Goal: Information Seeking & Learning: Learn about a topic

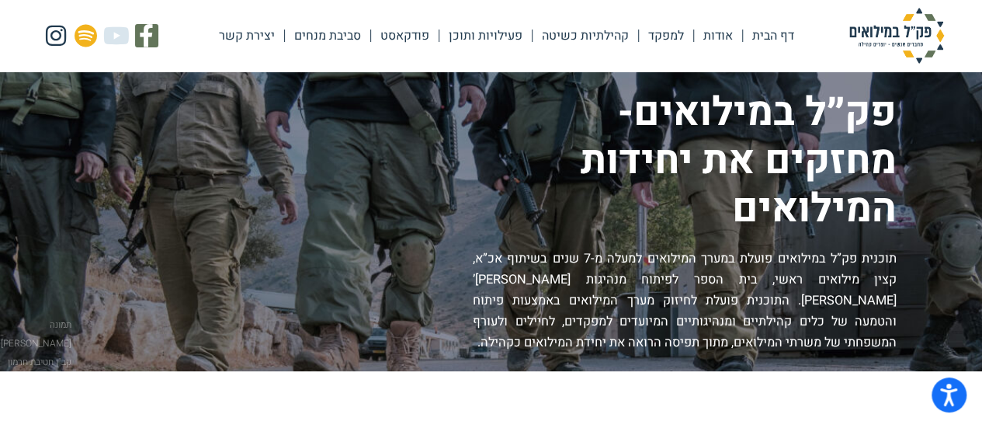
click at [476, 33] on link "פעילויות ותוכן" at bounding box center [485, 36] width 92 height 36
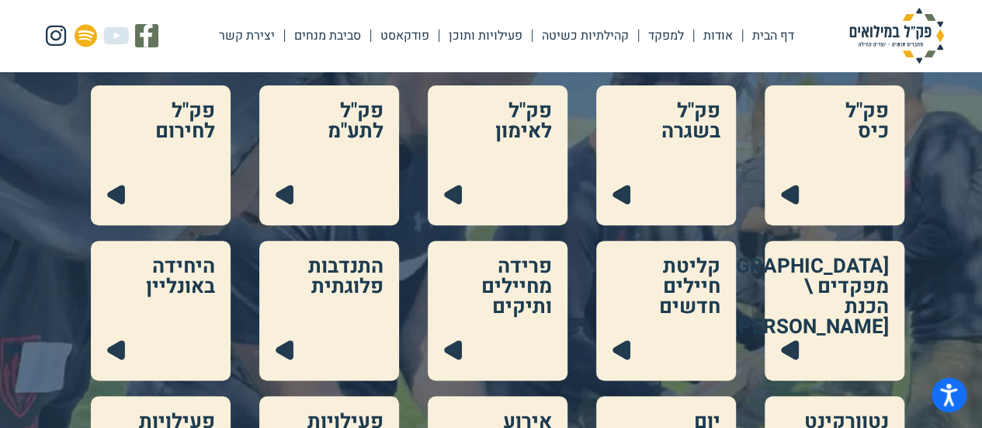
scroll to position [202, 0]
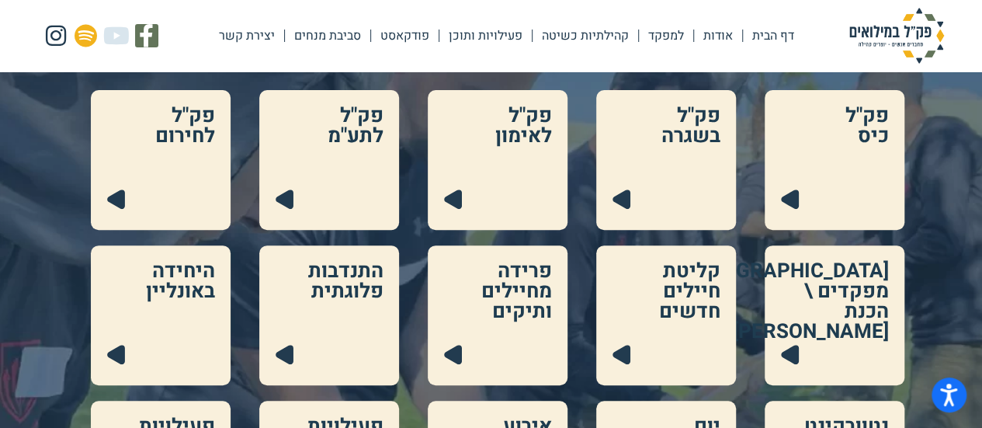
click at [833, 176] on link at bounding box center [834, 160] width 140 height 140
click at [683, 154] on link at bounding box center [666, 160] width 140 height 140
click at [533, 173] on link at bounding box center [498, 160] width 140 height 140
click at [372, 184] on link at bounding box center [329, 160] width 140 height 140
click at [161, 149] on link at bounding box center [161, 160] width 140 height 140
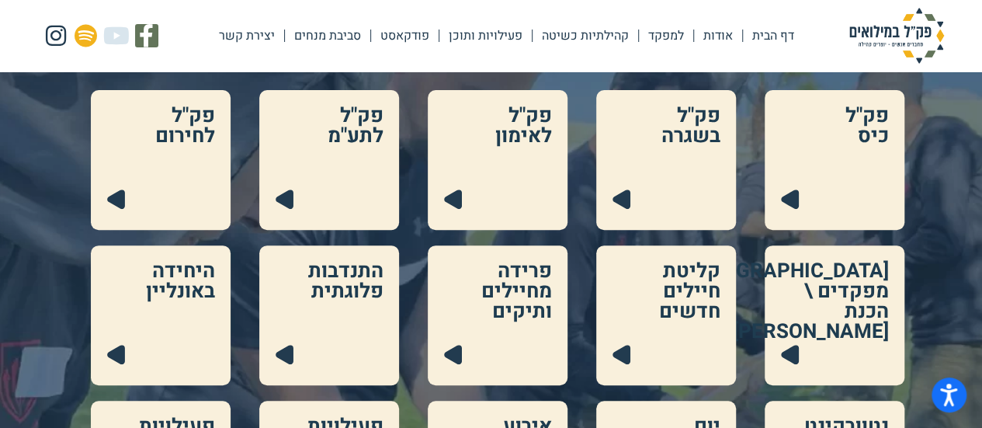
click at [860, 265] on link at bounding box center [834, 315] width 140 height 140
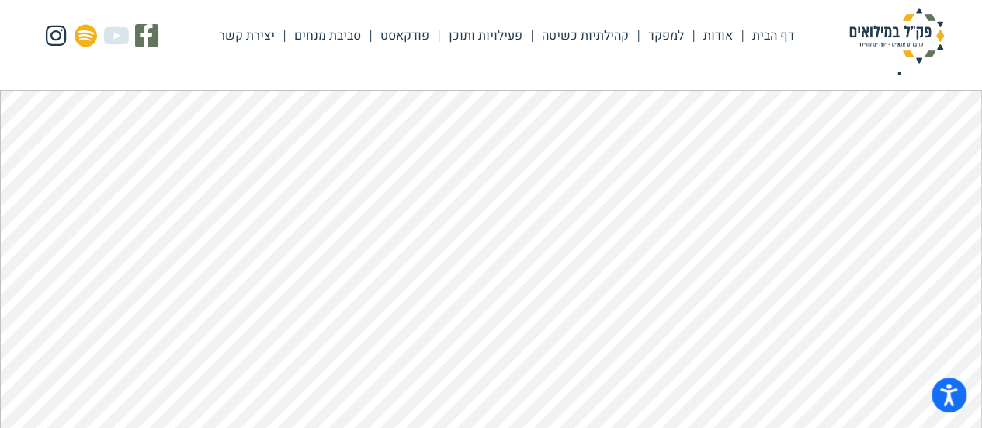
scroll to position [36, 0]
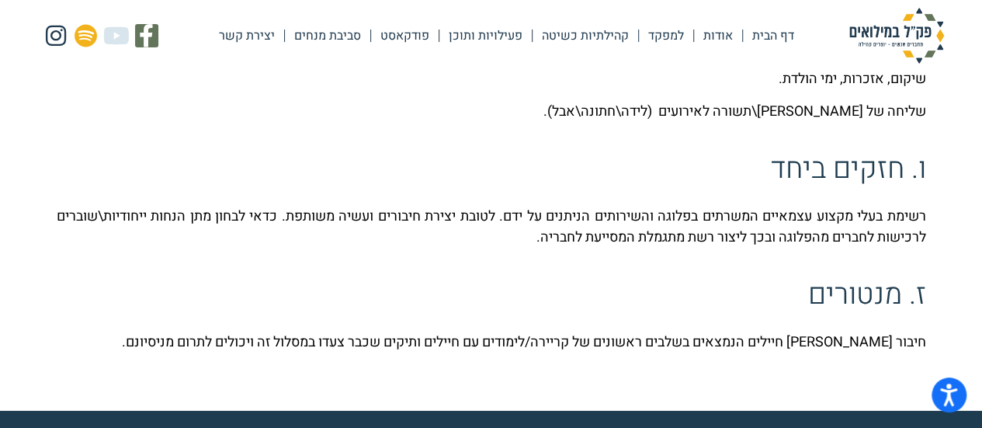
scroll to position [2228, 0]
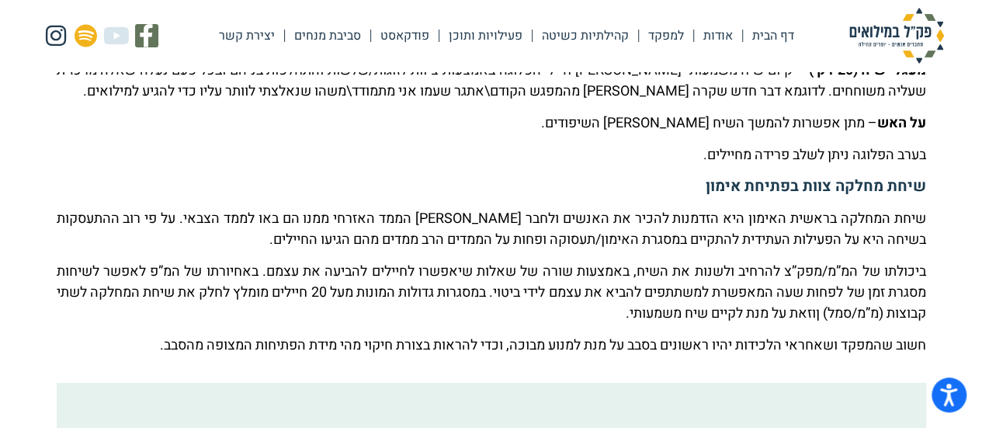
scroll to position [2249, 0]
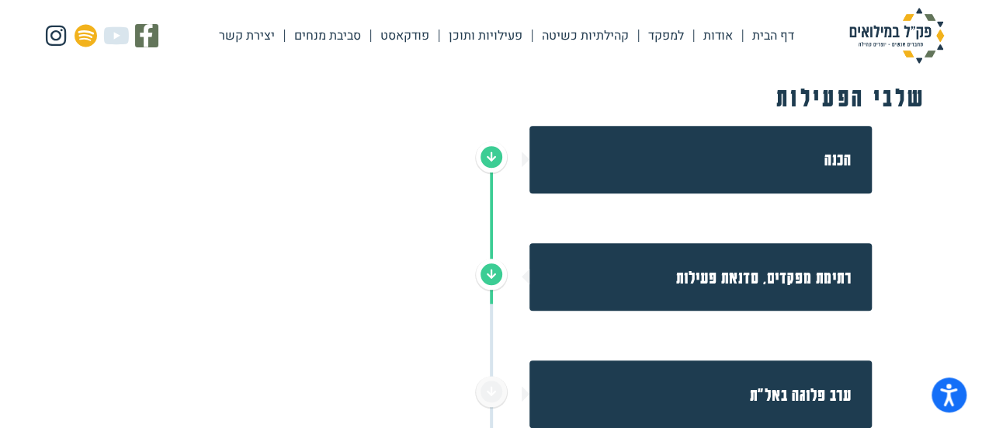
scroll to position [559, 0]
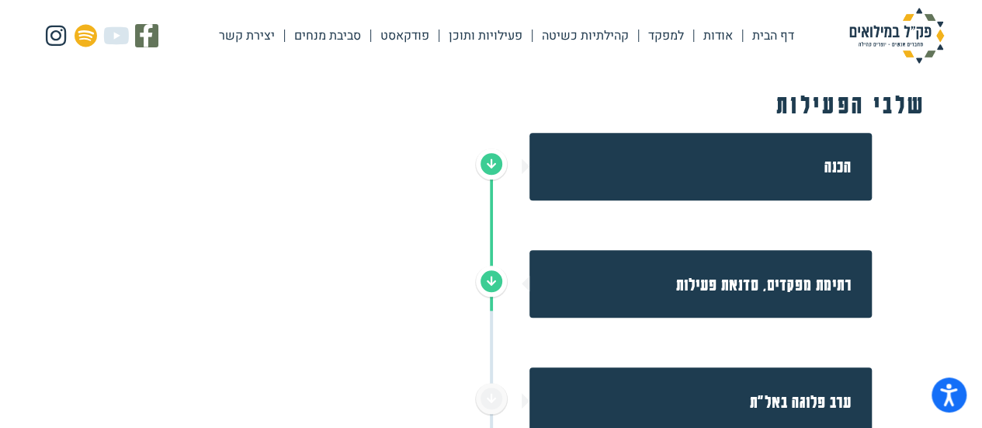
click at [844, 175] on h2 "הכנה" at bounding box center [700, 166] width 303 height 28
click at [490, 162] on icon at bounding box center [491, 163] width 9 height 11
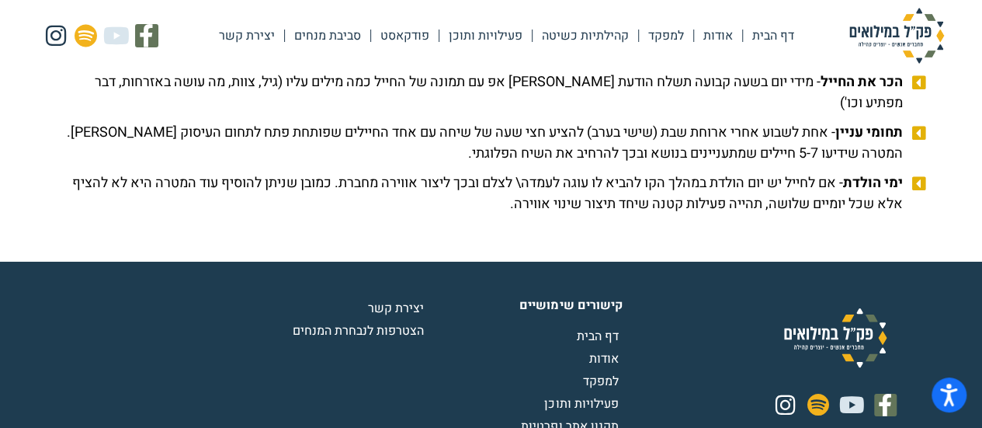
scroll to position [2617, 0]
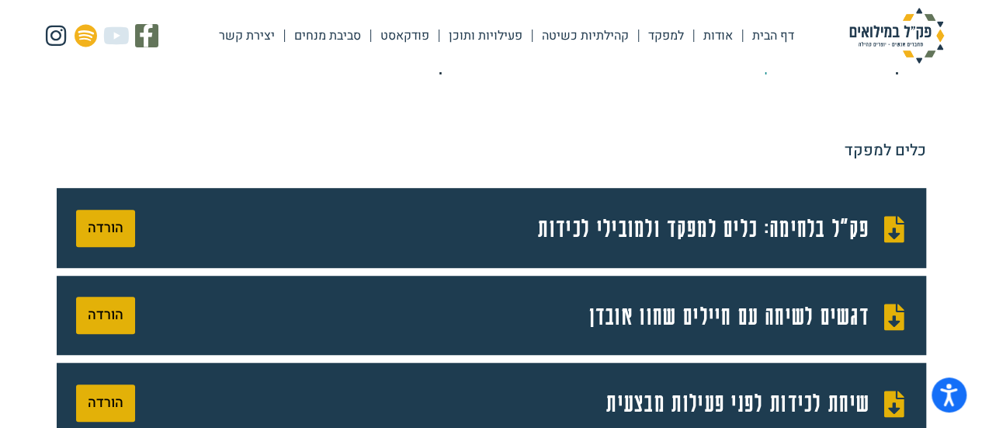
scroll to position [388, 0]
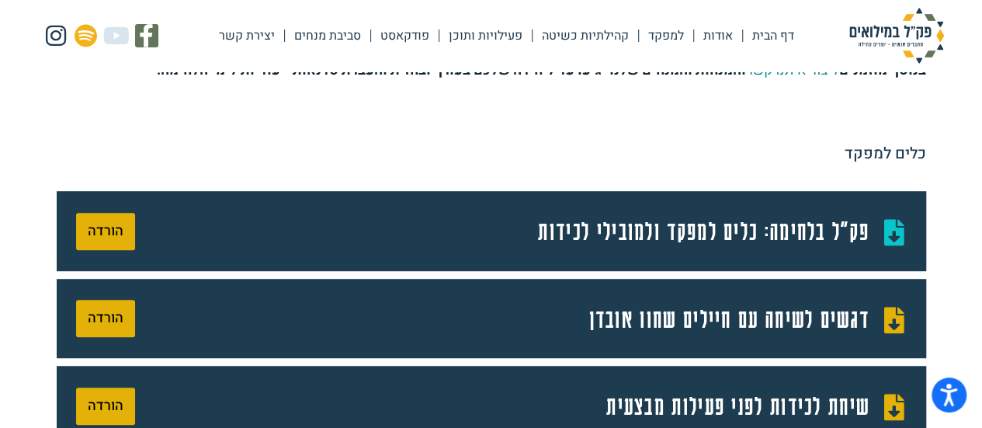
click at [617, 237] on span "פק"ל בלחימה: כלים למפקד ולמובילי לכידות" at bounding box center [705, 230] width 335 height 41
click at [771, 397] on span "שיחת לכידות לפני פעילות מבצעית" at bounding box center [739, 405] width 267 height 41
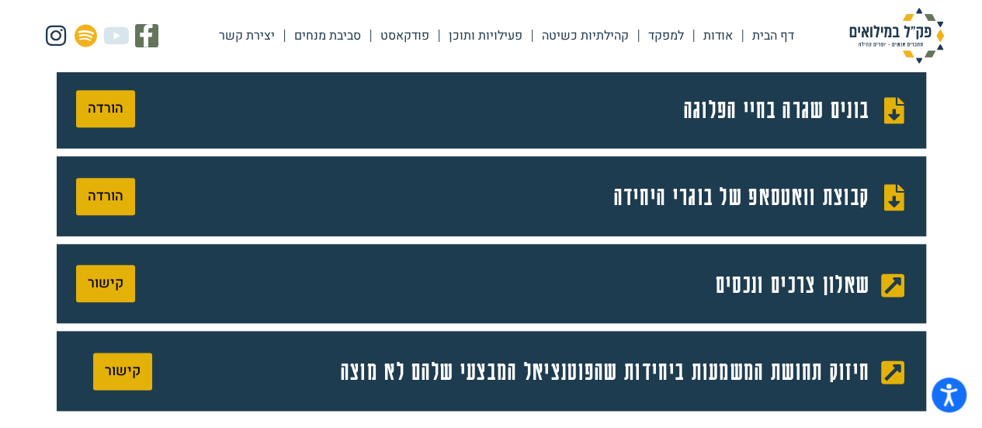
scroll to position [768, 0]
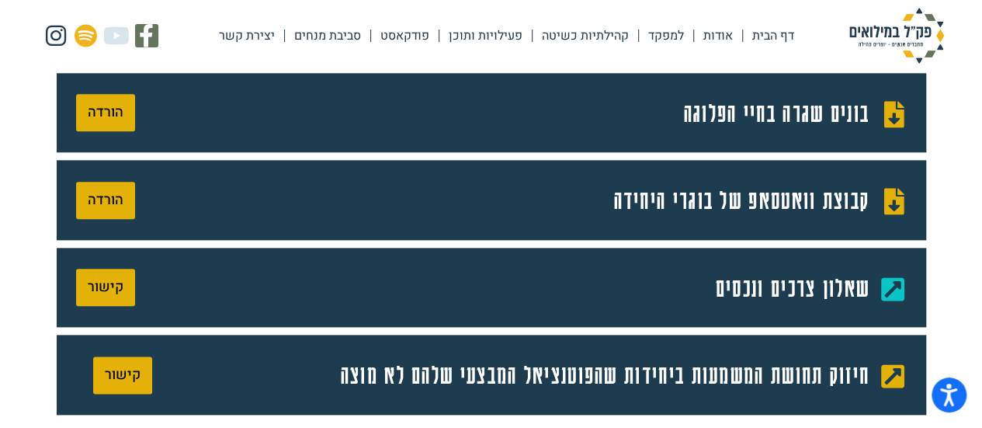
click at [800, 280] on span "שאלון צרכים ונכסים" at bounding box center [794, 287] width 158 height 41
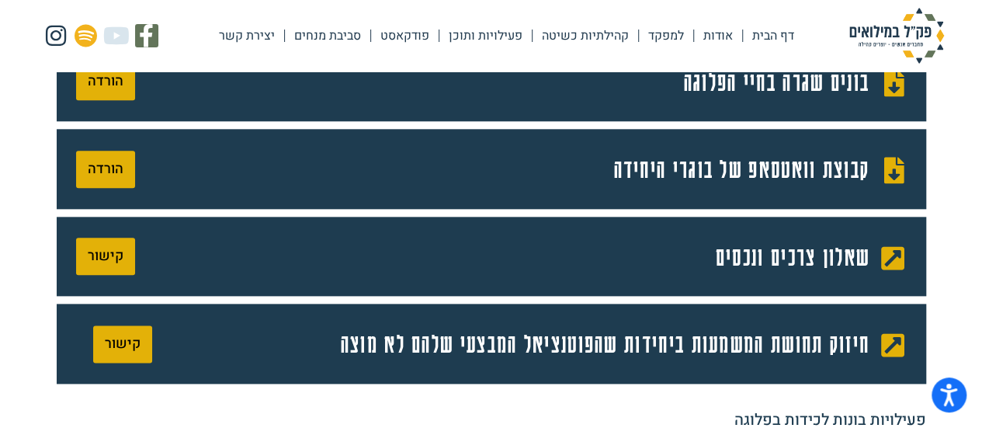
scroll to position [830, 0]
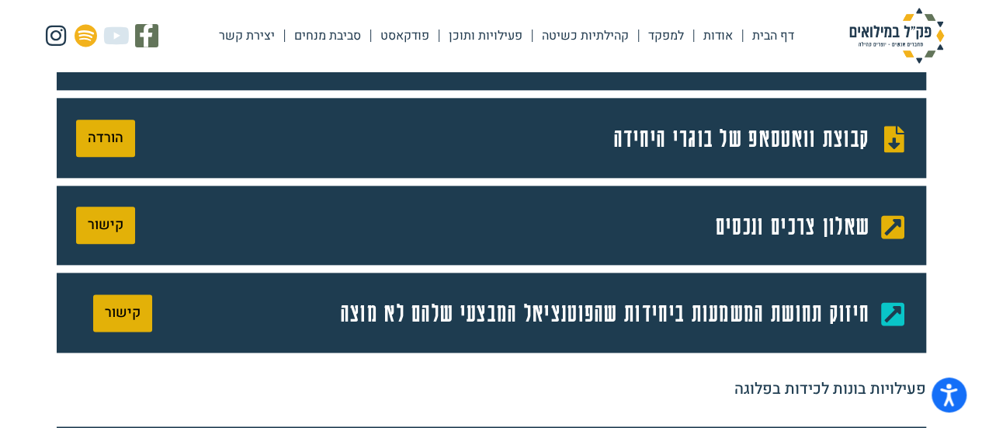
click at [674, 310] on span "חיזוק תחושת המשמעות ביחידות שהפוטנציאל המבצעי שלהם לא מוצה" at bounding box center [607, 312] width 532 height 41
click at [121, 316] on span "קישור" at bounding box center [123, 313] width 36 height 14
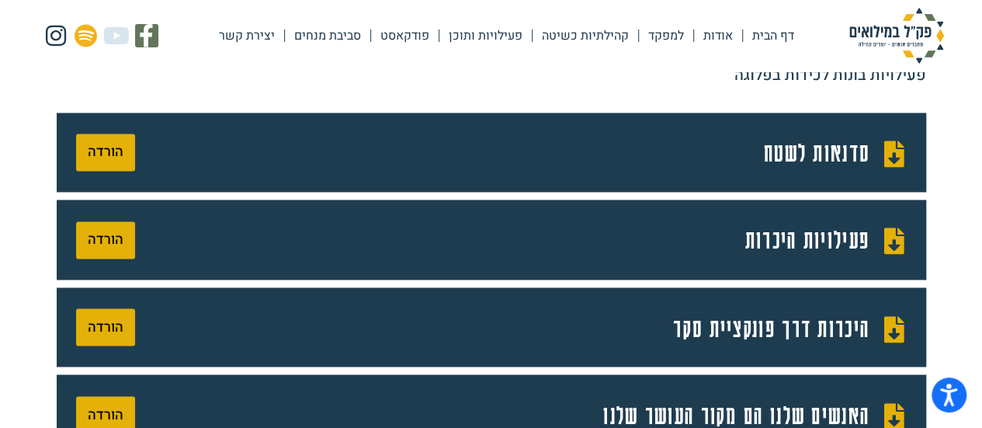
scroll to position [1115, 0]
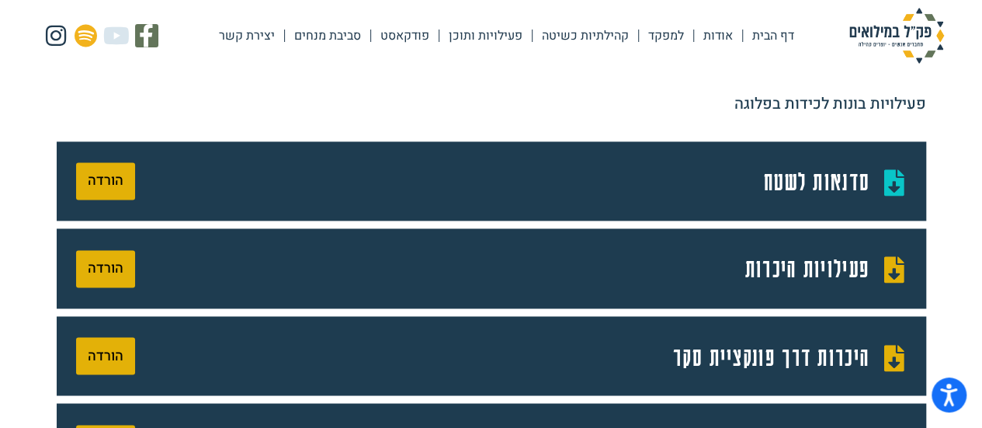
click at [854, 184] on span "סדנאות לשטח" at bounding box center [818, 181] width 109 height 41
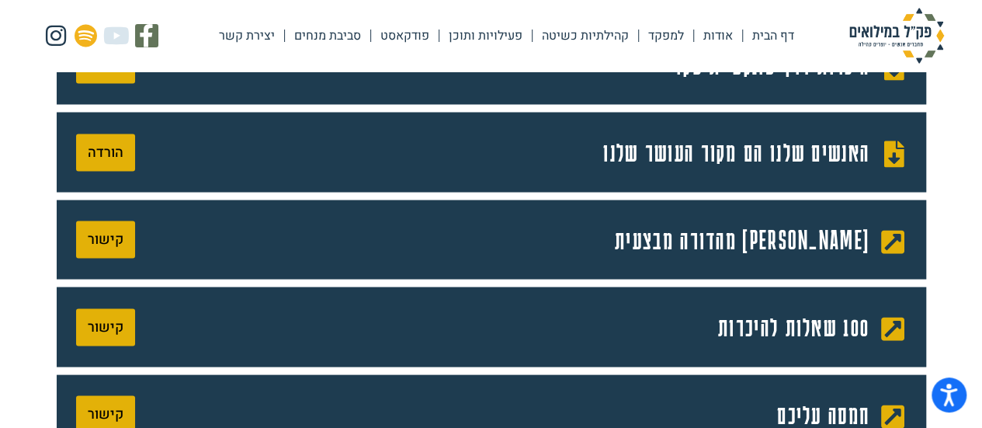
scroll to position [1410, 0]
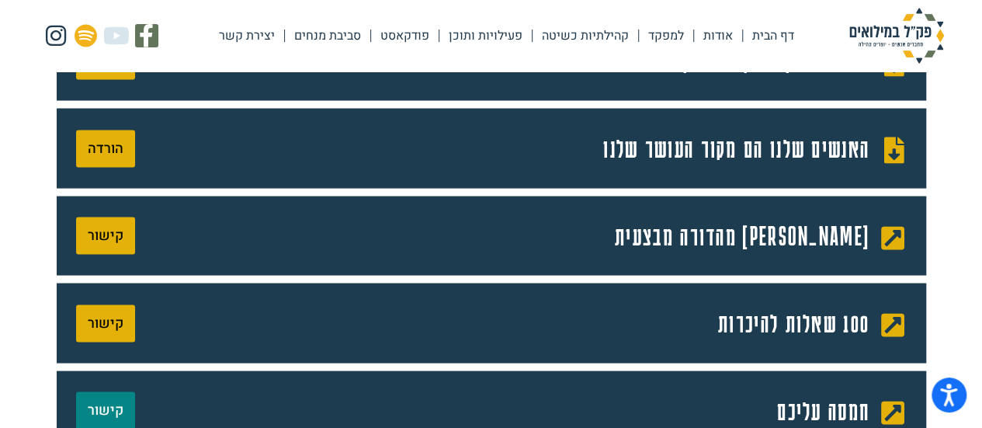
click at [124, 406] on link "קישור" at bounding box center [105, 409] width 59 height 37
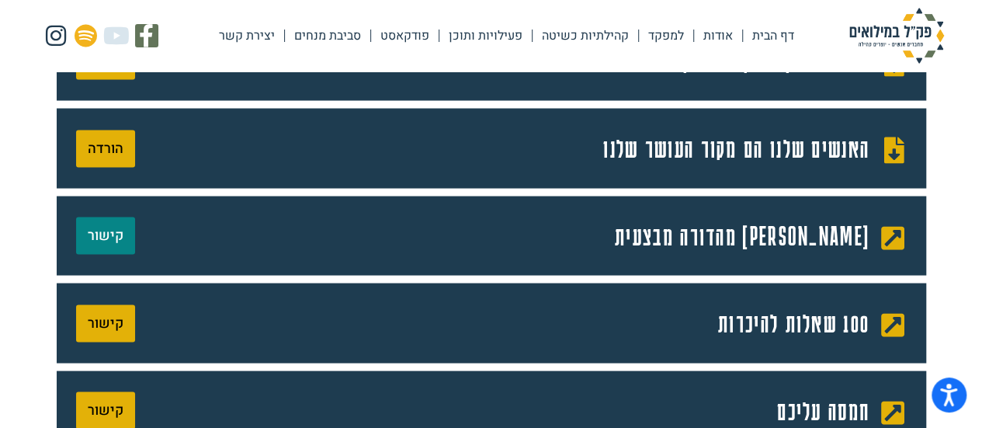
click at [88, 235] on span "קישור" at bounding box center [106, 235] width 36 height 14
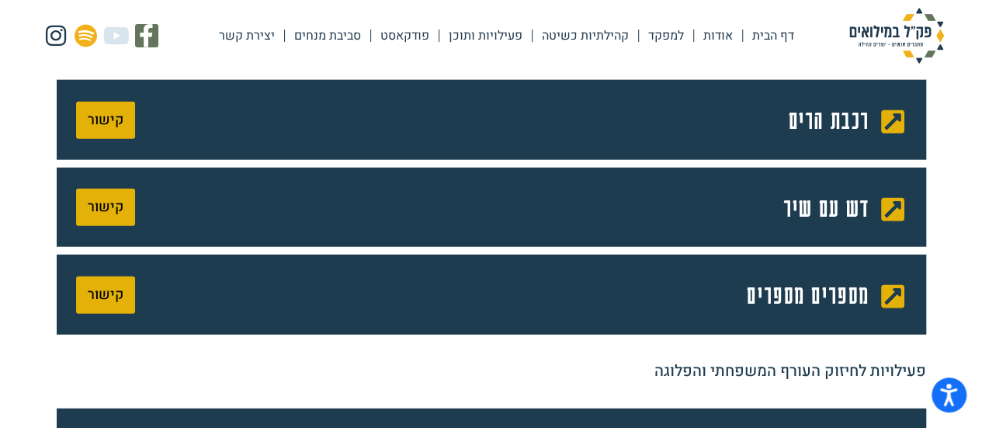
scroll to position [1794, 0]
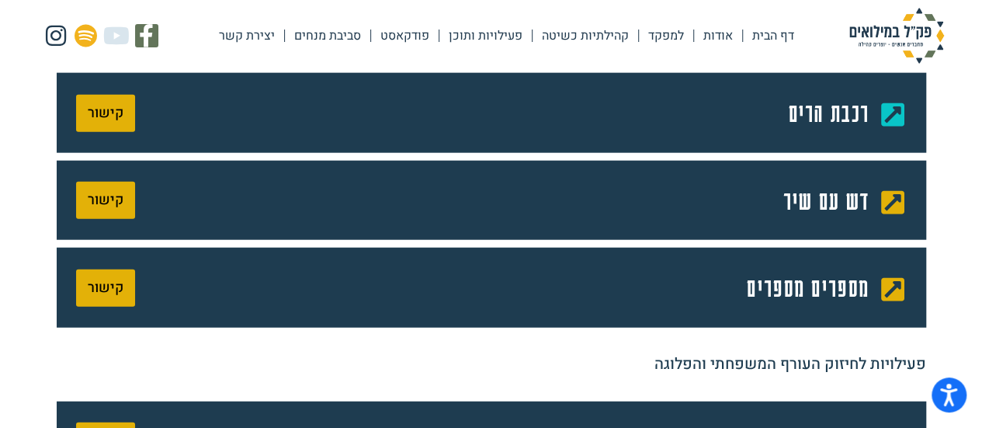
click at [759, 119] on link "רכבת הרים" at bounding box center [702, 112] width 407 height 41
click at [882, 211] on icon at bounding box center [889, 202] width 33 height 26
click at [91, 201] on span "קישור" at bounding box center [106, 200] width 36 height 14
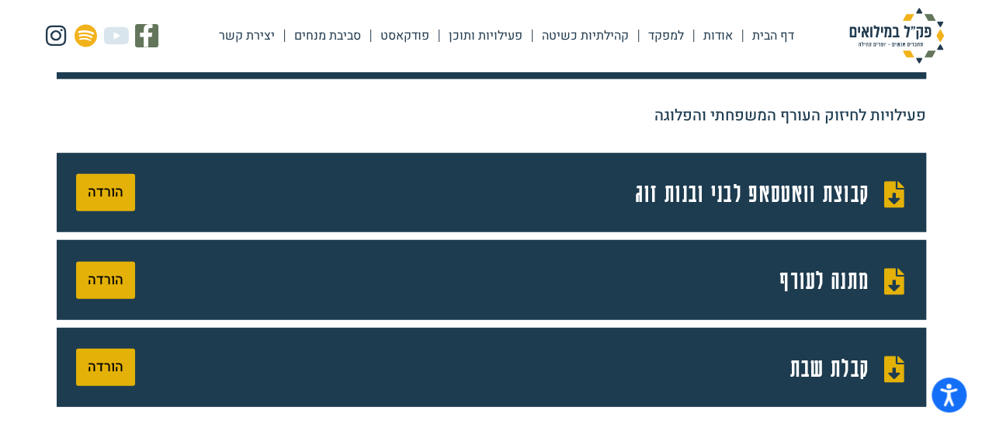
scroll to position [2039, 0]
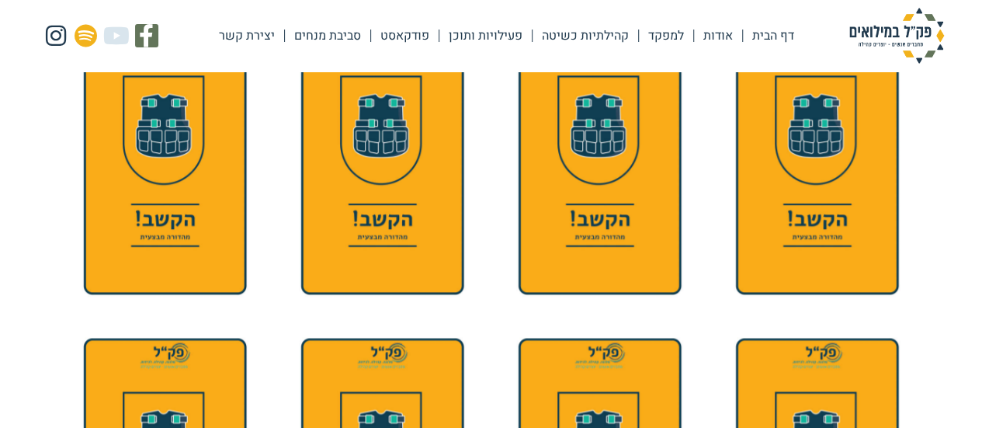
scroll to position [663, 0]
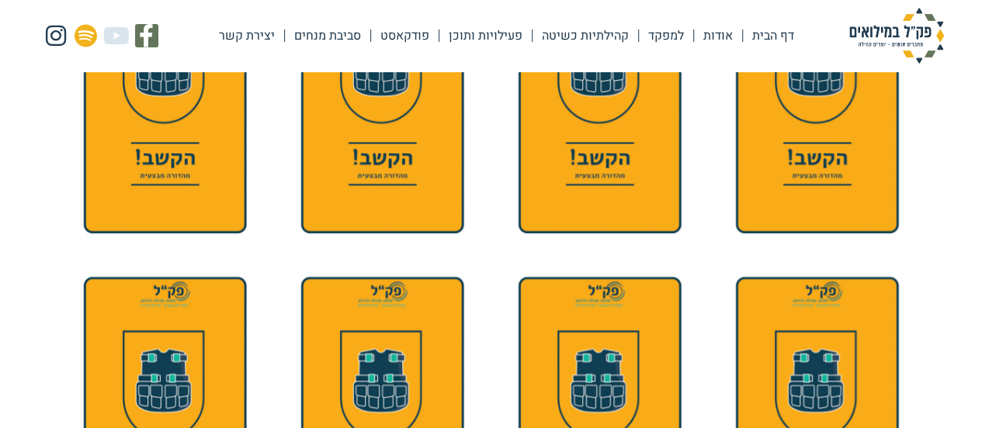
drag, startPoint x: 986, startPoint y: 55, endPoint x: 993, endPoint y: 151, distance: 96.5
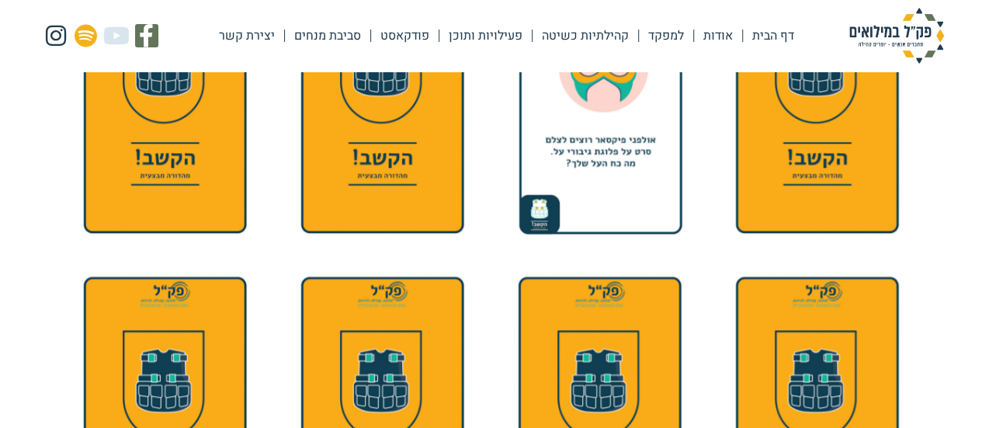
click at [644, 111] on div at bounding box center [600, 102] width 202 height 262
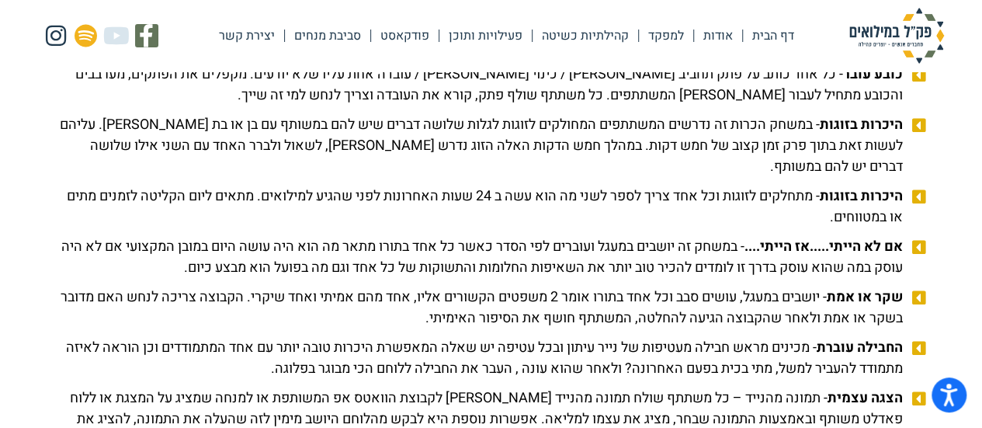
scroll to position [1498, 0]
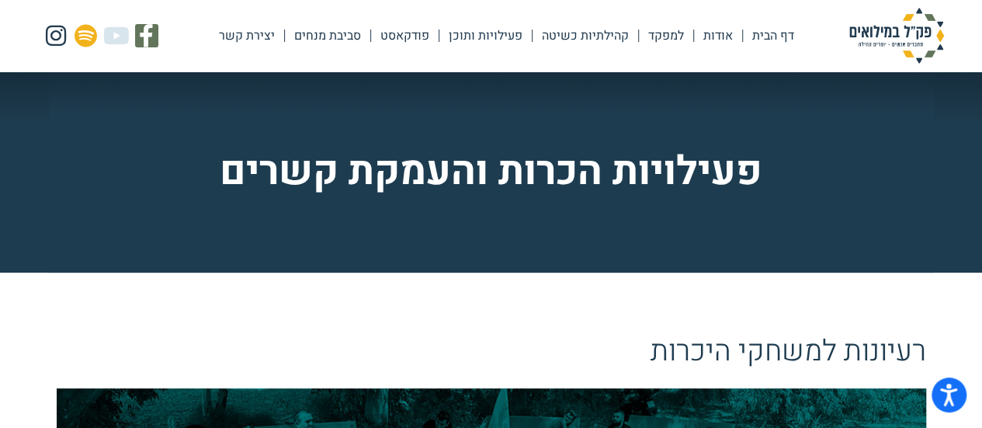
scroll to position [374, 0]
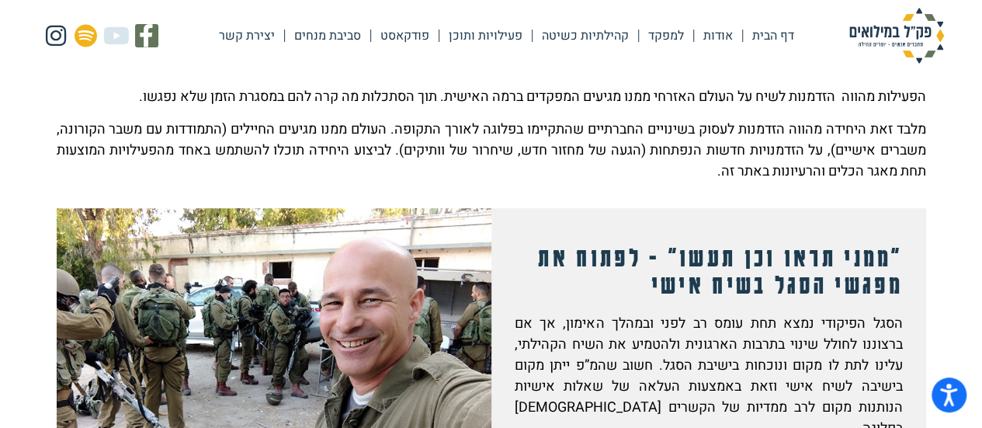
scroll to position [748, 0]
